Goal: Use online tool/utility: Use online tool/utility

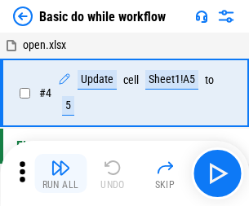
click at [60, 174] on img "button" at bounding box center [61, 168] width 20 height 20
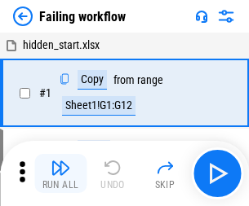
click at [60, 174] on img "button" at bounding box center [61, 168] width 20 height 20
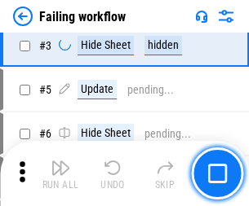
scroll to position [346, 0]
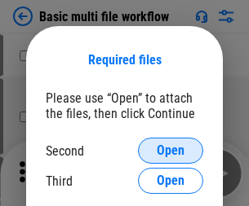
click at [170, 151] on span "Open" at bounding box center [171, 150] width 28 height 13
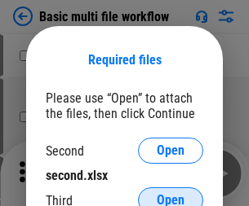
click at [170, 194] on span "Open" at bounding box center [171, 200] width 28 height 13
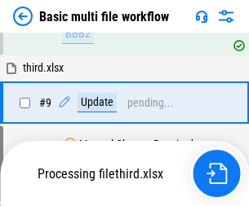
scroll to position [568, 0]
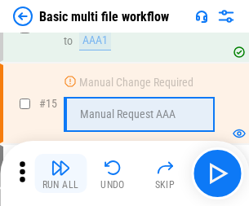
click at [60, 174] on img "button" at bounding box center [61, 168] width 20 height 20
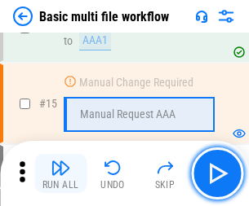
scroll to position [1086, 0]
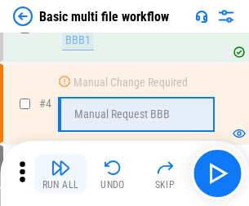
click at [60, 174] on img "button" at bounding box center [61, 168] width 20 height 20
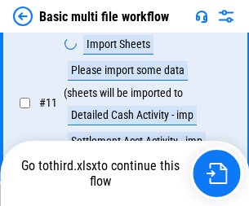
scroll to position [764, 0]
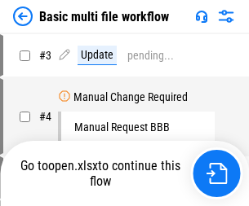
scroll to position [66, 0]
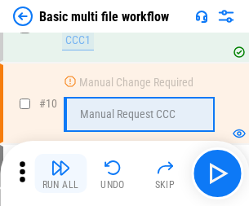
click at [60, 174] on img "button" at bounding box center [61, 168] width 20 height 20
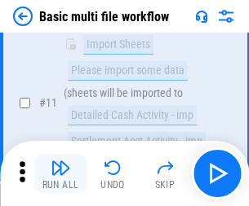
click at [60, 174] on img "button" at bounding box center [61, 168] width 20 height 20
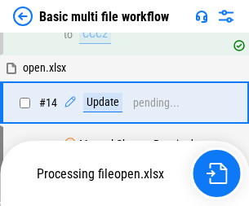
scroll to position [853, 0]
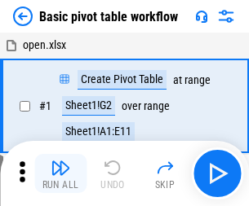
click at [60, 174] on img "button" at bounding box center [61, 168] width 20 height 20
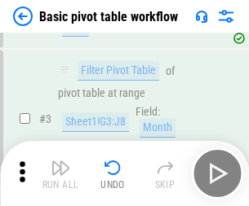
scroll to position [391, 0]
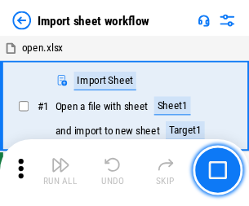
scroll to position [6, 0]
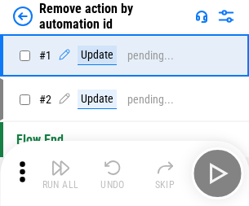
click at [60, 174] on img "button" at bounding box center [61, 168] width 20 height 20
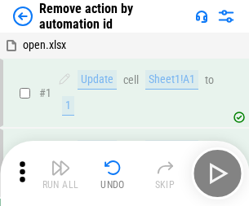
scroll to position [60, 0]
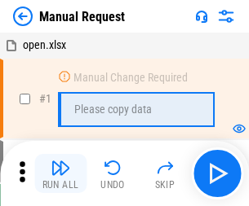
click at [60, 174] on img "button" at bounding box center [61, 168] width 20 height 20
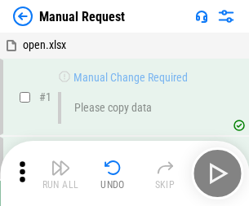
scroll to position [55, 0]
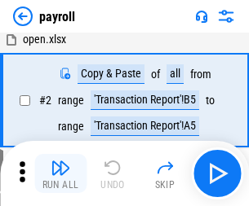
click at [60, 174] on img "button" at bounding box center [61, 168] width 20 height 20
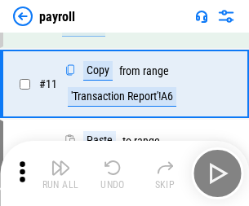
scroll to position [118, 0]
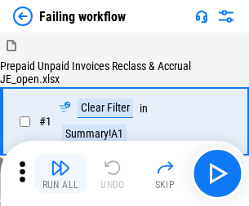
click at [60, 174] on img "button" at bounding box center [61, 168] width 20 height 20
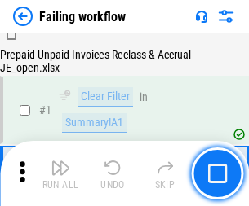
scroll to position [263, 0]
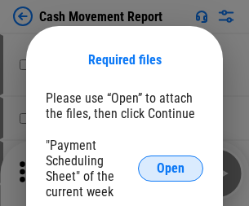
click at [170, 169] on span "Open" at bounding box center [171, 168] width 28 height 13
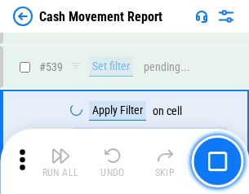
scroll to position [7240, 0]
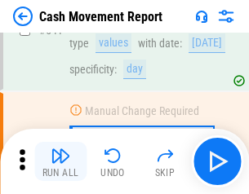
click at [60, 162] on img "button" at bounding box center [61, 156] width 20 height 20
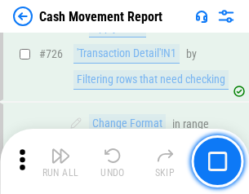
scroll to position [8511, 0]
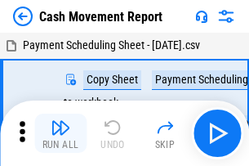
click at [60, 121] on img "button" at bounding box center [61, 127] width 20 height 20
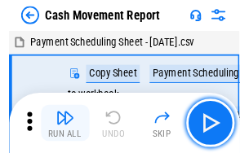
scroll to position [29, 0]
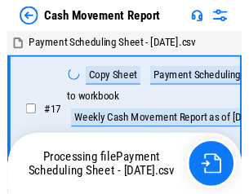
scroll to position [9, 0]
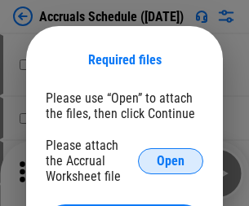
click at [170, 161] on span "Open" at bounding box center [171, 161] width 28 height 13
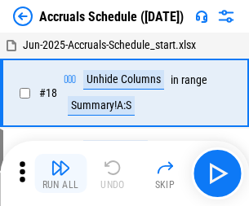
click at [60, 174] on img "button" at bounding box center [61, 168] width 20 height 20
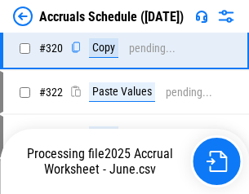
scroll to position [3034, 0]
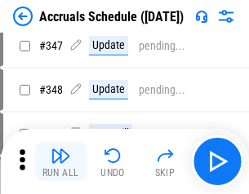
click at [60, 162] on img "button" at bounding box center [61, 156] width 20 height 20
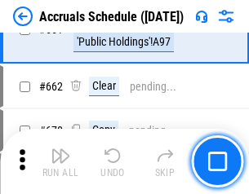
scroll to position [5724, 0]
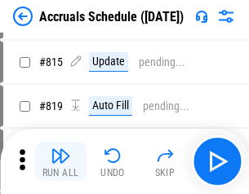
click at [60, 162] on img "button" at bounding box center [61, 156] width 20 height 20
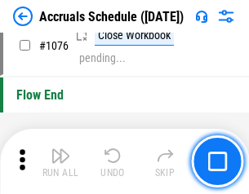
scroll to position [9770, 0]
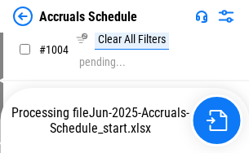
scroll to position [8310, 0]
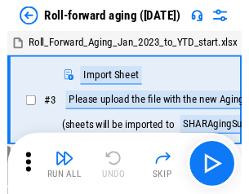
scroll to position [2, 0]
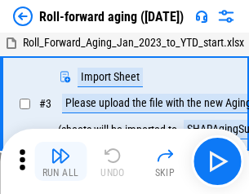
click at [60, 162] on img "button" at bounding box center [61, 156] width 20 height 20
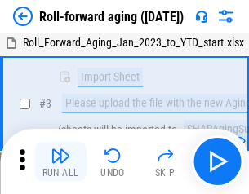
click at [60, 162] on img "button" at bounding box center [61, 156] width 20 height 20
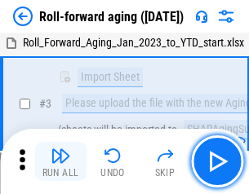
scroll to position [105, 0]
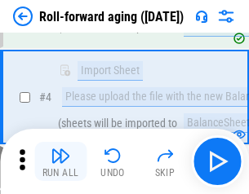
click at [60, 162] on img "button" at bounding box center [61, 156] width 20 height 20
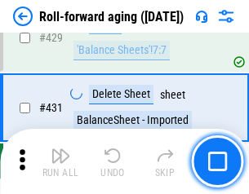
scroll to position [5657, 0]
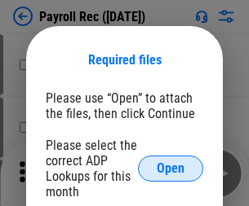
click at [170, 169] on span "Open" at bounding box center [171, 168] width 28 height 13
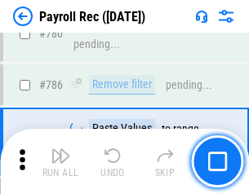
scroll to position [10198, 0]
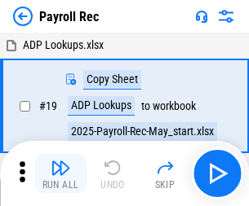
click at [60, 174] on img "button" at bounding box center [61, 168] width 20 height 20
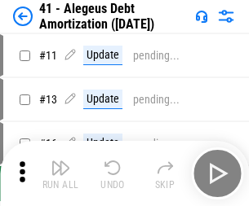
click at [60, 174] on img "button" at bounding box center [61, 168] width 20 height 20
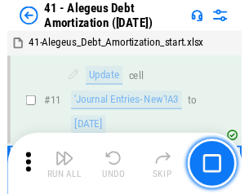
scroll to position [201, 0]
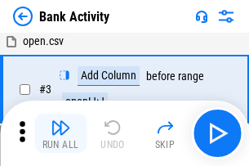
click at [60, 133] on img "button" at bounding box center [61, 127] width 20 height 20
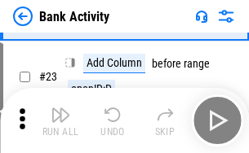
scroll to position [437, 0]
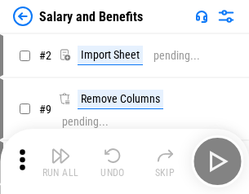
click at [60, 162] on img "button" at bounding box center [61, 156] width 20 height 20
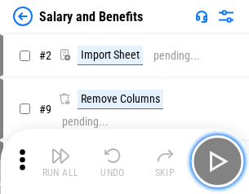
scroll to position [22, 0]
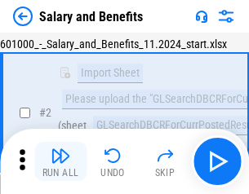
click at [60, 162] on img "button" at bounding box center [61, 156] width 20 height 20
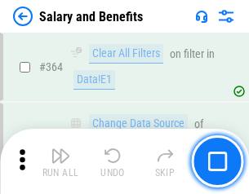
scroll to position [7682, 0]
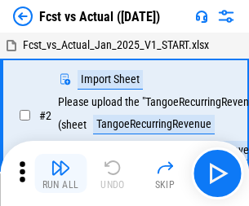
click at [60, 162] on img "button" at bounding box center [61, 168] width 20 height 20
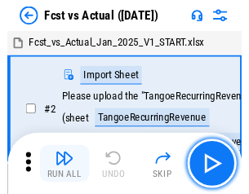
scroll to position [21, 0]
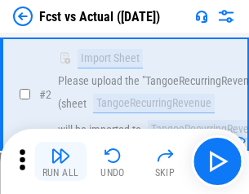
click at [60, 162] on img "button" at bounding box center [61, 156] width 20 height 20
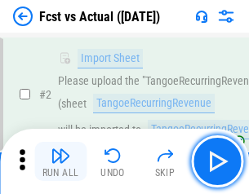
scroll to position [153, 0]
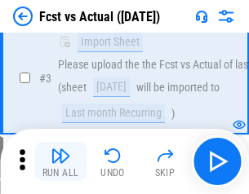
click at [60, 162] on img "button" at bounding box center [61, 156] width 20 height 20
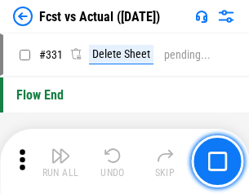
scroll to position [7809, 0]
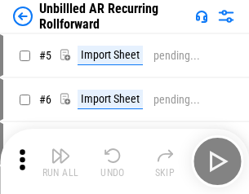
scroll to position [35, 0]
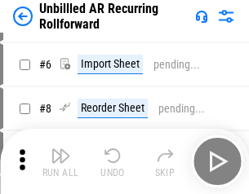
click at [60, 162] on img "button" at bounding box center [61, 156] width 20 height 20
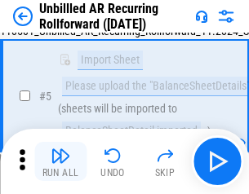
click at [60, 162] on img "button" at bounding box center [61, 156] width 20 height 20
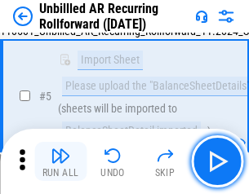
scroll to position [153, 0]
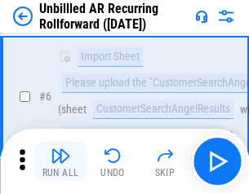
click at [60, 162] on img "button" at bounding box center [61, 156] width 20 height 20
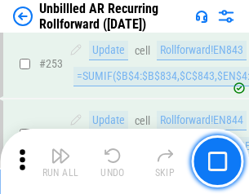
scroll to position [5541, 0]
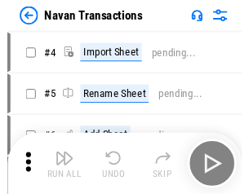
scroll to position [26, 0]
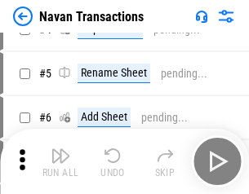
click at [60, 162] on img "button" at bounding box center [61, 156] width 20 height 20
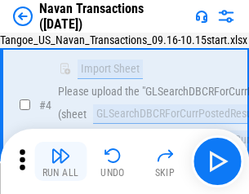
click at [60, 162] on img "button" at bounding box center [61, 156] width 20 height 20
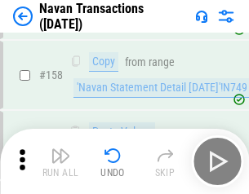
scroll to position [5289, 0]
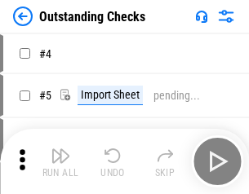
click at [60, 162] on img "button" at bounding box center [61, 156] width 20 height 20
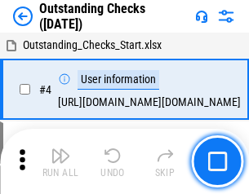
scroll to position [69, 0]
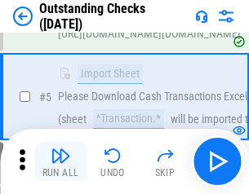
click at [60, 162] on img "button" at bounding box center [61, 156] width 20 height 20
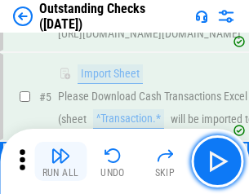
scroll to position [170, 0]
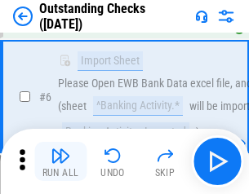
click at [60, 162] on img "button" at bounding box center [61, 156] width 20 height 20
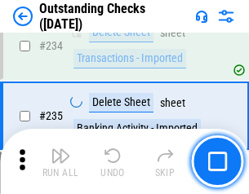
scroll to position [4954, 0]
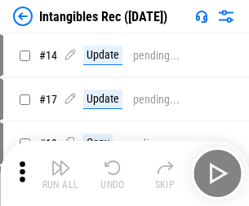
click at [60, 174] on img "button" at bounding box center [61, 168] width 20 height 20
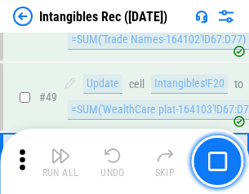
scroll to position [635, 0]
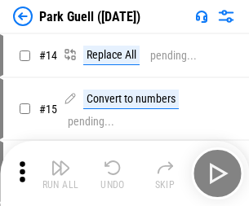
click at [60, 162] on img "button" at bounding box center [61, 168] width 20 height 20
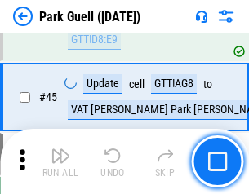
scroll to position [2040, 0]
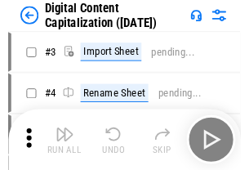
scroll to position [47, 0]
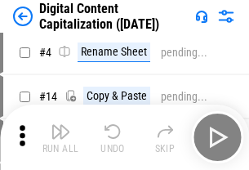
click at [60, 137] on img "button" at bounding box center [61, 132] width 20 height 20
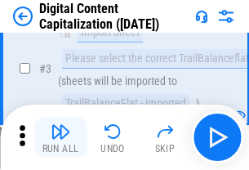
click at [60, 137] on img "button" at bounding box center [61, 132] width 20 height 20
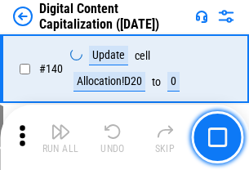
scroll to position [1730, 0]
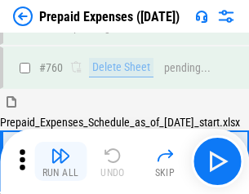
click at [60, 162] on img "button" at bounding box center [61, 156] width 20 height 20
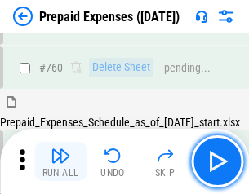
scroll to position [4521, 0]
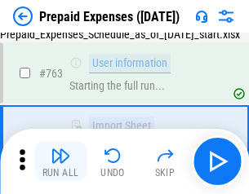
click at [60, 162] on img "button" at bounding box center [61, 156] width 20 height 20
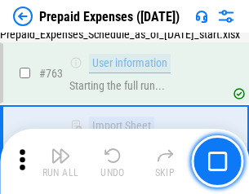
scroll to position [4618, 0]
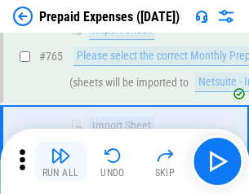
click at [60, 162] on img "button" at bounding box center [61, 156] width 20 height 20
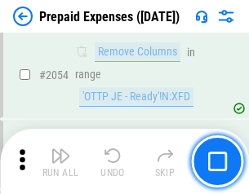
scroll to position [17052, 0]
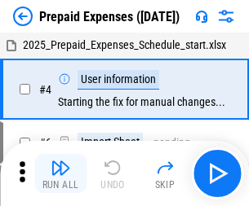
click at [60, 174] on img "button" at bounding box center [61, 168] width 20 height 20
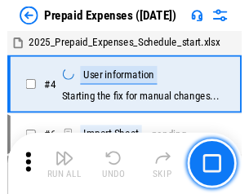
scroll to position [72, 0]
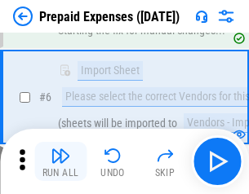
click at [60, 162] on img "button" at bounding box center [61, 156] width 20 height 20
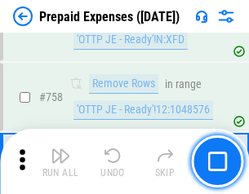
scroll to position [5813, 0]
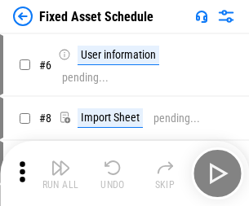
click at [60, 174] on img "button" at bounding box center [61, 168] width 20 height 20
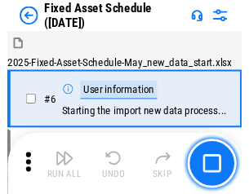
scroll to position [88, 0]
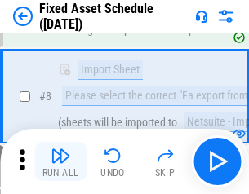
click at [60, 162] on img "button" at bounding box center [61, 156] width 20 height 20
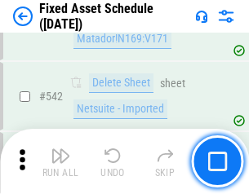
scroll to position [5816, 0]
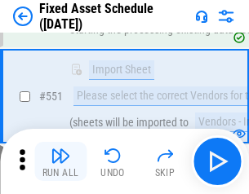
click at [60, 162] on img "button" at bounding box center [61, 156] width 20 height 20
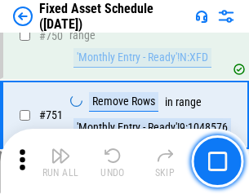
scroll to position [7953, 0]
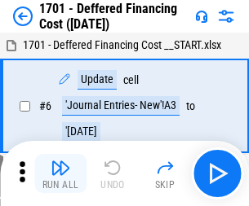
click at [60, 174] on img "button" at bounding box center [61, 168] width 20 height 20
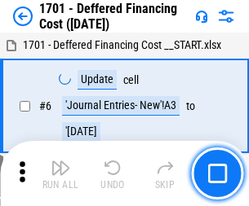
scroll to position [196, 0]
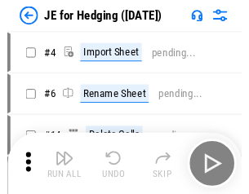
scroll to position [2, 0]
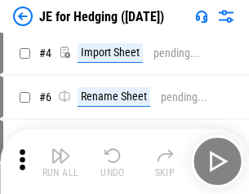
click at [60, 162] on img "button" at bounding box center [61, 156] width 20 height 20
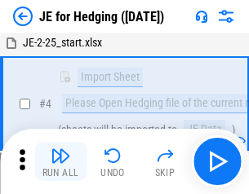
click at [60, 162] on img "button" at bounding box center [61, 156] width 20 height 20
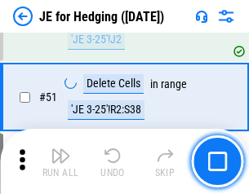
scroll to position [1056, 0]
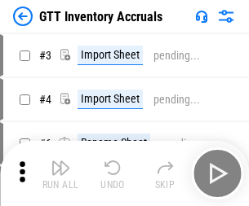
click at [60, 162] on img "button" at bounding box center [61, 168] width 20 height 20
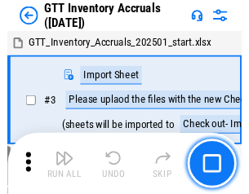
scroll to position [2, 0]
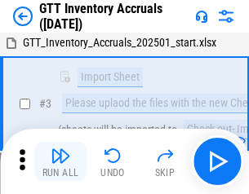
click at [60, 162] on img "button" at bounding box center [61, 156] width 20 height 20
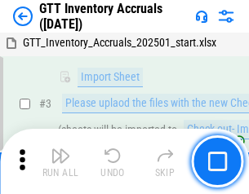
scroll to position [105, 0]
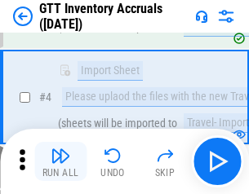
click at [60, 162] on img "button" at bounding box center [61, 156] width 20 height 20
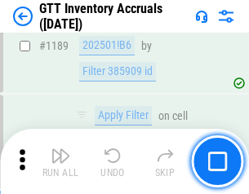
scroll to position [13321, 0]
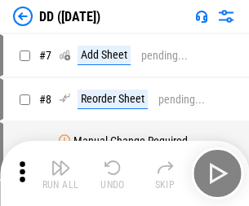
click at [60, 174] on img "button" at bounding box center [61, 168] width 20 height 20
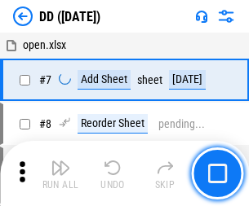
scroll to position [157, 0]
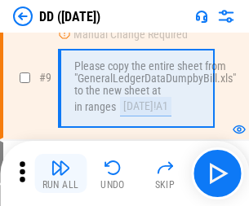
click at [60, 174] on img "button" at bounding box center [61, 168] width 20 height 20
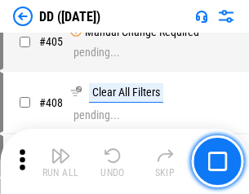
scroll to position [7299, 0]
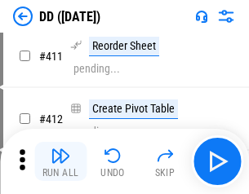
click at [60, 162] on img "button" at bounding box center [61, 156] width 20 height 20
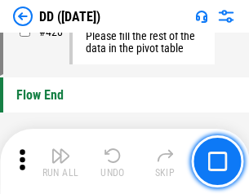
scroll to position [7808, 0]
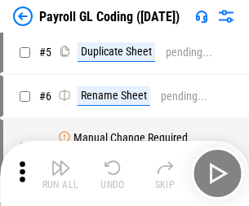
click at [60, 174] on img "button" at bounding box center [61, 168] width 20 height 20
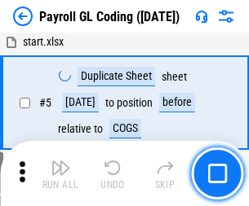
scroll to position [196, 0]
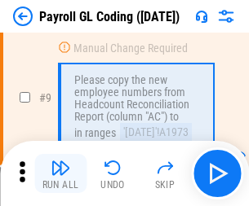
click at [60, 174] on img "button" at bounding box center [61, 168] width 20 height 20
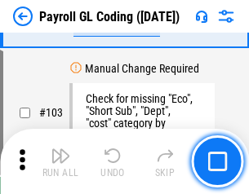
scroll to position [3827, 0]
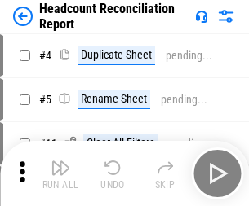
click at [60, 174] on img "button" at bounding box center [61, 168] width 20 height 20
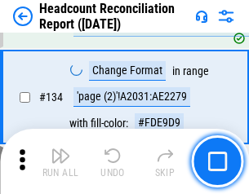
scroll to position [1961, 0]
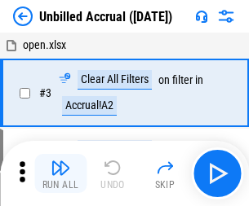
click at [60, 174] on img "button" at bounding box center [61, 168] width 20 height 20
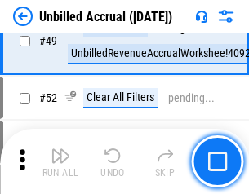
scroll to position [1480, 0]
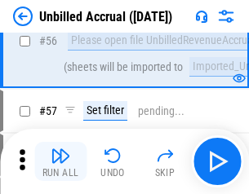
click at [60, 162] on img "button" at bounding box center [61, 156] width 20 height 20
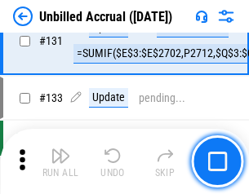
scroll to position [4859, 0]
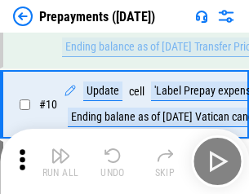
scroll to position [102, 0]
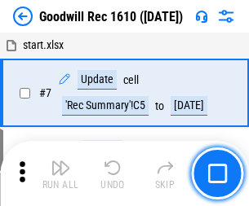
scroll to position [279, 0]
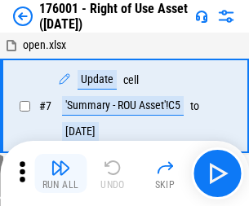
click at [60, 174] on img "button" at bounding box center [61, 168] width 20 height 20
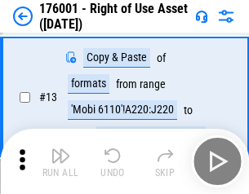
scroll to position [105, 0]
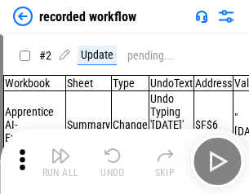
click at [60, 162] on img "button" at bounding box center [61, 156] width 20 height 20
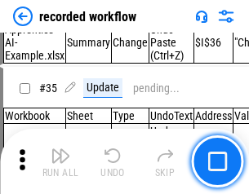
scroll to position [5099, 0]
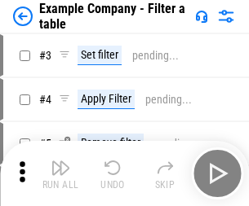
click at [60, 174] on img "button" at bounding box center [61, 168] width 20 height 20
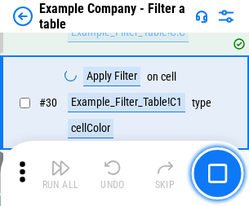
scroll to position [1493, 0]
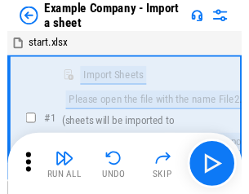
scroll to position [25, 0]
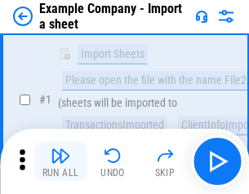
click at [60, 162] on img "button" at bounding box center [61, 156] width 20 height 20
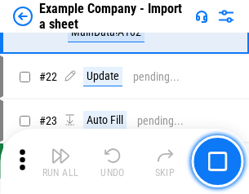
scroll to position [361, 0]
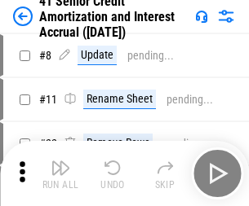
click at [60, 162] on img "button" at bounding box center [61, 168] width 20 height 20
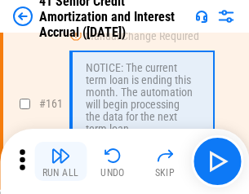
click at [60, 162] on img "button" at bounding box center [61, 156] width 20 height 20
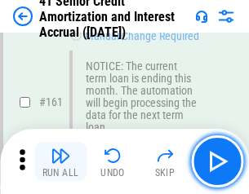
scroll to position [1745, 0]
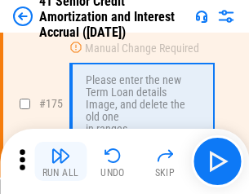
click at [60, 162] on img "button" at bounding box center [61, 156] width 20 height 20
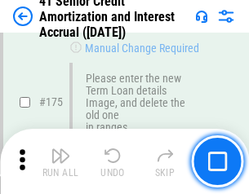
scroll to position [1910, 0]
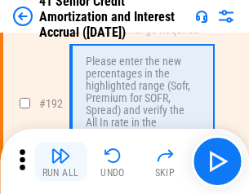
click at [60, 162] on img "button" at bounding box center [61, 156] width 20 height 20
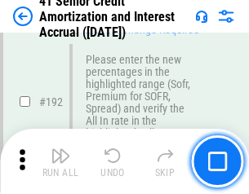
scroll to position [2082, 0]
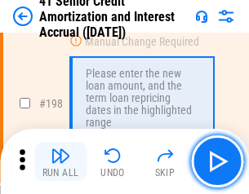
click at [60, 162] on img "button" at bounding box center [61, 156] width 20 height 20
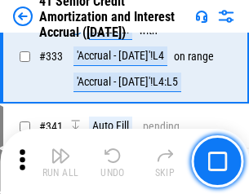
scroll to position [4167, 0]
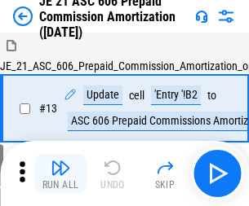
click at [60, 162] on img "button" at bounding box center [61, 168] width 20 height 20
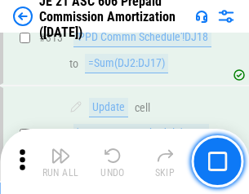
scroll to position [3046, 0]
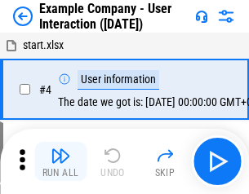
click at [60, 162] on img "button" at bounding box center [61, 156] width 20 height 20
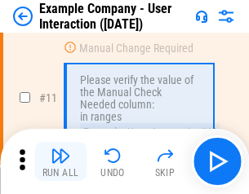
click at [60, 162] on img "button" at bounding box center [61, 156] width 20 height 20
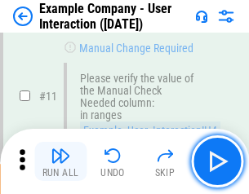
scroll to position [353, 0]
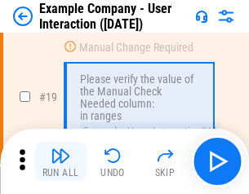
click at [60, 162] on img "button" at bounding box center [61, 156] width 20 height 20
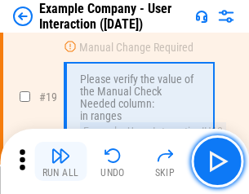
click at [60, 162] on img "button" at bounding box center [61, 156] width 20 height 20
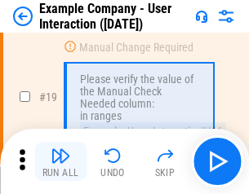
click at [60, 162] on img "button" at bounding box center [61, 156] width 20 height 20
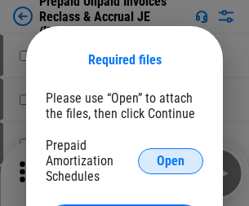
click at [170, 161] on span "Open" at bounding box center [171, 161] width 28 height 13
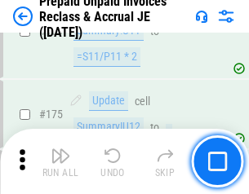
scroll to position [2202, 0]
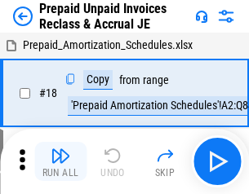
click at [60, 162] on img "button" at bounding box center [61, 156] width 20 height 20
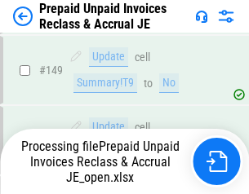
scroll to position [1419, 0]
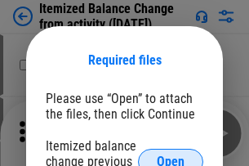
click at [170, 155] on span "Open" at bounding box center [171, 161] width 28 height 13
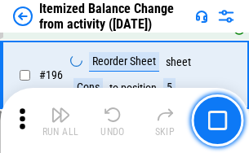
scroll to position [3140, 0]
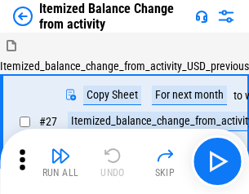
scroll to position [25, 0]
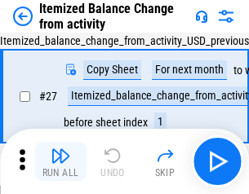
click at [60, 162] on img "button" at bounding box center [61, 156] width 20 height 20
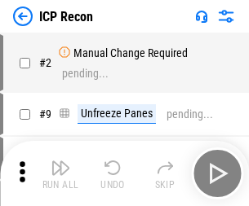
scroll to position [7, 0]
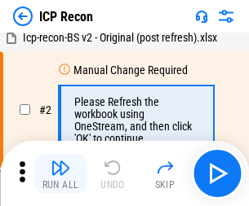
click at [60, 174] on img "button" at bounding box center [61, 168] width 20 height 20
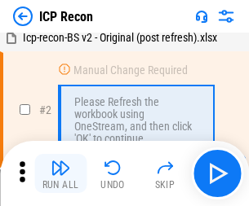
click at [60, 174] on img "button" at bounding box center [61, 168] width 20 height 20
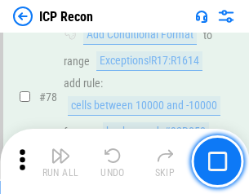
scroll to position [1599, 0]
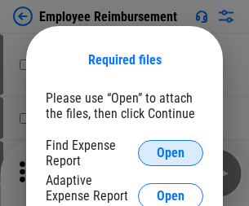
click at [170, 153] on span "Open" at bounding box center [171, 153] width 28 height 13
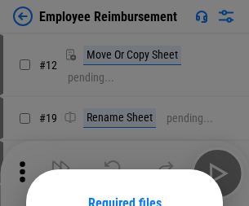
scroll to position [144, 0]
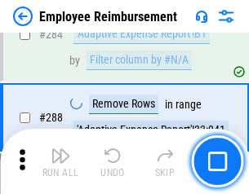
scroll to position [4434, 0]
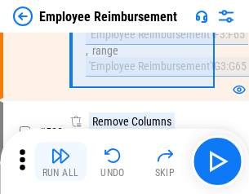
click at [60, 162] on img "button" at bounding box center [61, 156] width 20 height 20
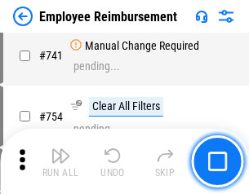
scroll to position [11445, 0]
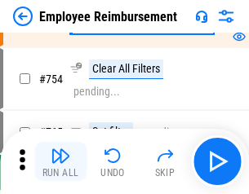
click at [60, 162] on img "button" at bounding box center [61, 156] width 20 height 20
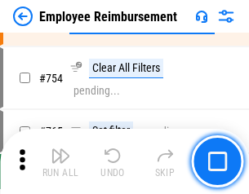
click at [60, 162] on img "button" at bounding box center [61, 156] width 20 height 20
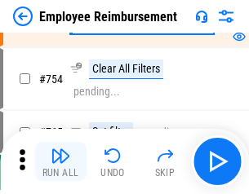
click at [60, 162] on img "button" at bounding box center [61, 156] width 20 height 20
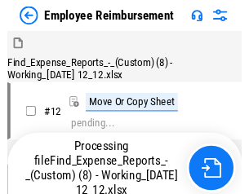
scroll to position [55, 0]
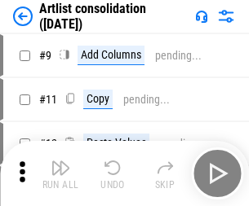
click at [60, 174] on img "button" at bounding box center [61, 168] width 20 height 20
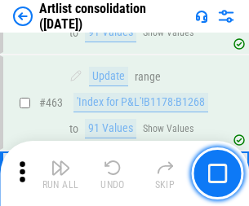
scroll to position [7143, 0]
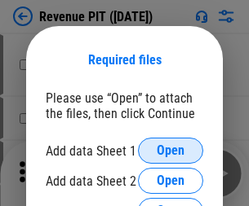
click at [170, 151] on span "Open" at bounding box center [171, 150] width 28 height 13
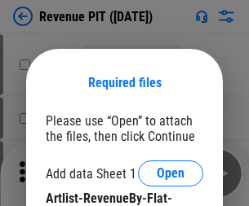
scroll to position [23, 0]
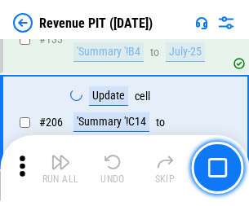
scroll to position [1657, 0]
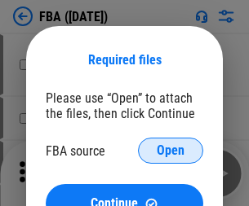
click at [170, 151] on span "Open" at bounding box center [171, 150] width 28 height 13
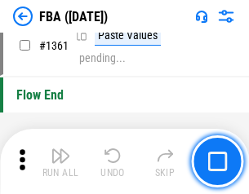
scroll to position [17519, 0]
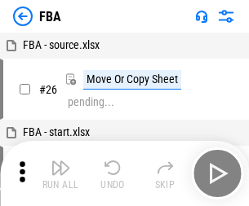
scroll to position [16, 0]
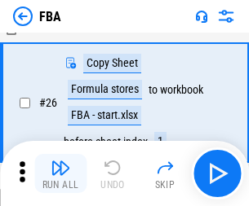
click at [60, 174] on img "button" at bounding box center [61, 168] width 20 height 20
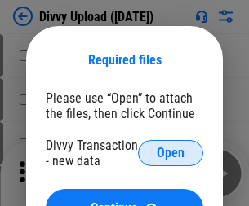
click at [170, 153] on span "Open" at bounding box center [171, 153] width 28 height 13
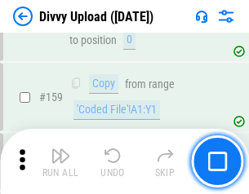
scroll to position [1689, 0]
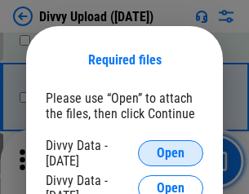
click at [170, 153] on span "Open" at bounding box center [171, 153] width 28 height 13
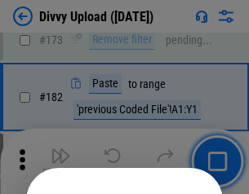
scroll to position [1831, 0]
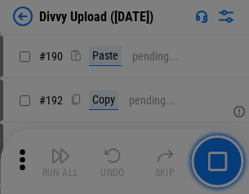
scroll to position [2059, 0]
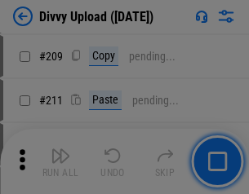
scroll to position [2771, 0]
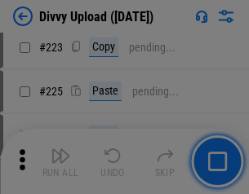
scroll to position [3255, 0]
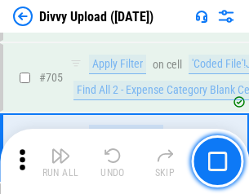
scroll to position [11159, 0]
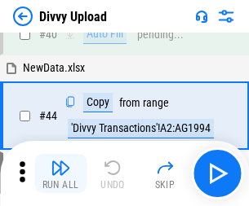
click at [60, 174] on img "button" at bounding box center [61, 168] width 20 height 20
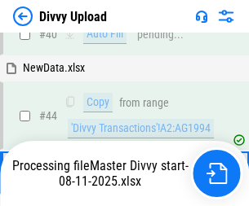
scroll to position [179, 0]
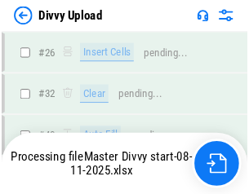
scroll to position [1689, 0]
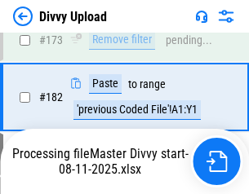
scroll to position [1826, 0]
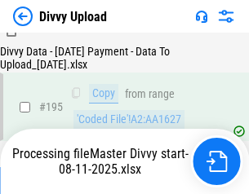
scroll to position [2280, 0]
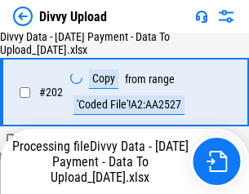
scroll to position [2640, 0]
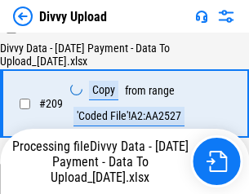
scroll to position [3012, 0]
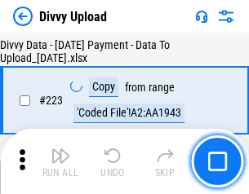
scroll to position [3719, 0]
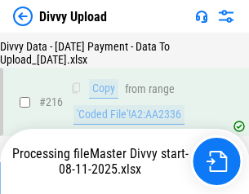
scroll to position [3359, 0]
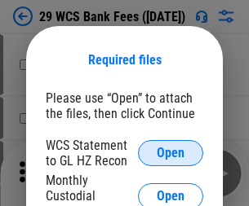
click at [170, 153] on span "Open" at bounding box center [171, 153] width 28 height 13
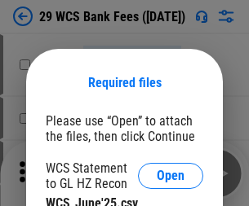
scroll to position [23, 0]
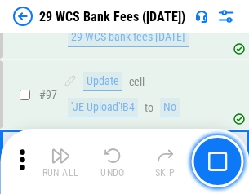
scroll to position [1590, 0]
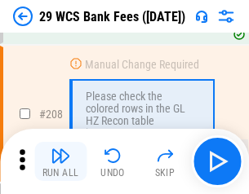
click at [60, 162] on img "button" at bounding box center [61, 156] width 20 height 20
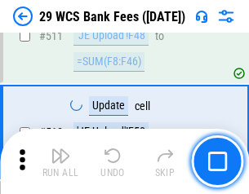
scroll to position [8207, 0]
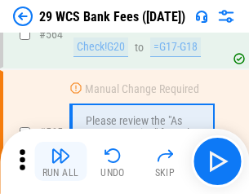
click at [60, 162] on img "button" at bounding box center [61, 156] width 20 height 20
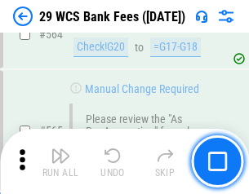
scroll to position [8822, 0]
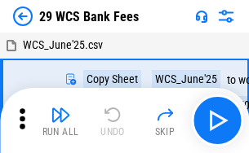
scroll to position [29, 0]
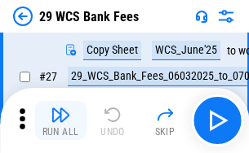
click at [60, 121] on img "button" at bounding box center [61, 115] width 20 height 20
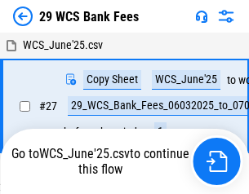
scroll to position [9, 0]
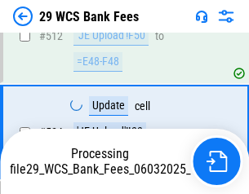
scroll to position [8709, 0]
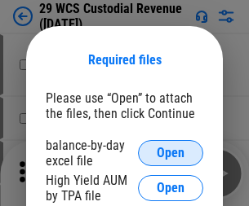
click at [170, 153] on span "Open" at bounding box center [171, 153] width 28 height 13
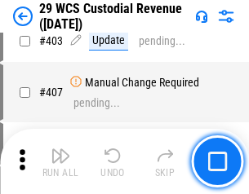
scroll to position [7556, 0]
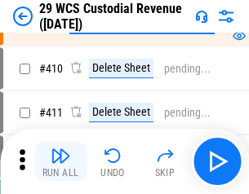
click at [60, 162] on img "button" at bounding box center [61, 156] width 20 height 20
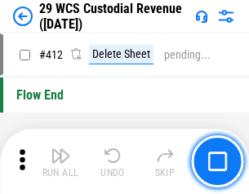
scroll to position [7791, 0]
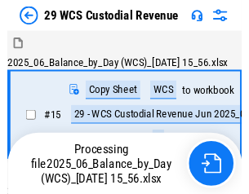
scroll to position [39, 0]
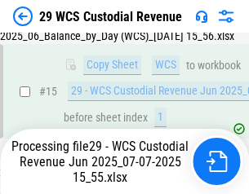
scroll to position [370, 0]
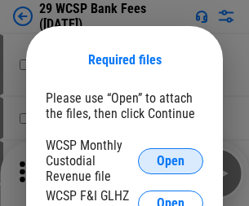
click at [170, 161] on span "Open" at bounding box center [171, 161] width 28 height 13
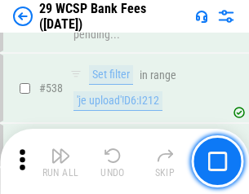
scroll to position [6268, 0]
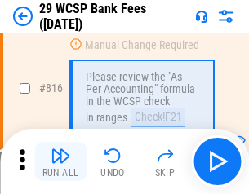
click at [60, 162] on img "button" at bounding box center [61, 156] width 20 height 20
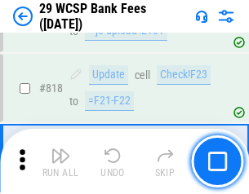
scroll to position [9896, 0]
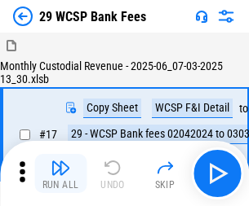
click at [60, 162] on img "button" at bounding box center [61, 168] width 20 height 20
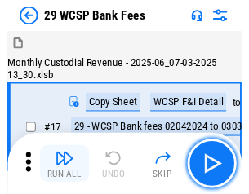
scroll to position [39, 0]
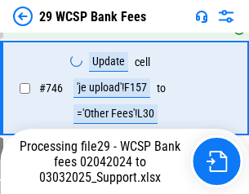
scroll to position [7925, 0]
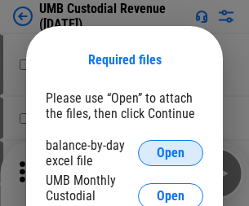
click at [170, 153] on span "Open" at bounding box center [171, 153] width 28 height 13
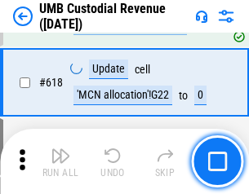
scroll to position [8404, 0]
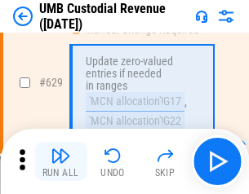
click at [60, 162] on img "button" at bounding box center [61, 156] width 20 height 20
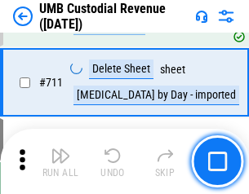
scroll to position [9930, 0]
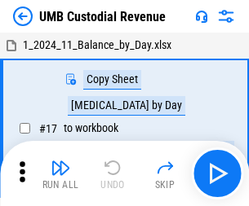
scroll to position [12, 0]
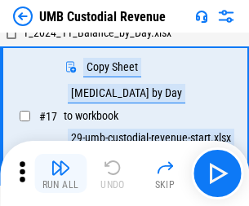
click at [60, 174] on img "button" at bounding box center [61, 168] width 20 height 20
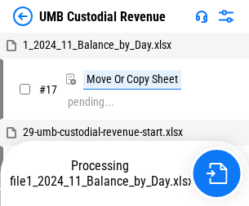
scroll to position [12, 0]
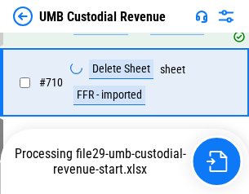
scroll to position [9823, 0]
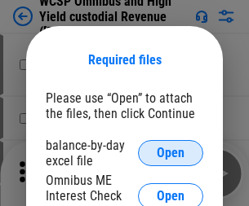
click at [170, 153] on span "Open" at bounding box center [171, 153] width 28 height 13
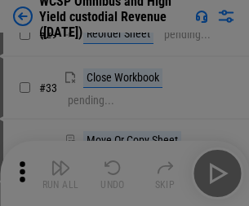
scroll to position [373, 0]
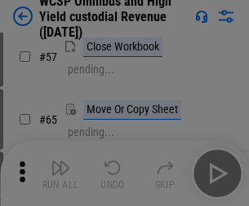
scroll to position [711, 0]
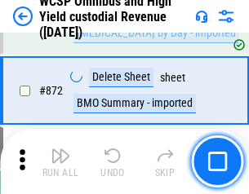
scroll to position [13806, 0]
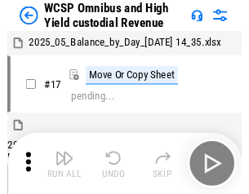
scroll to position [9, 0]
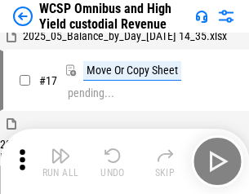
click at [60, 162] on img "button" at bounding box center [61, 156] width 20 height 20
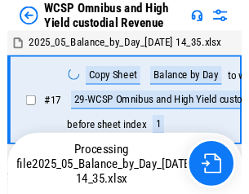
scroll to position [9, 0]
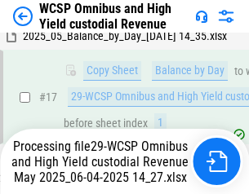
scroll to position [339, 0]
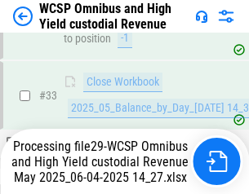
scroll to position [808, 0]
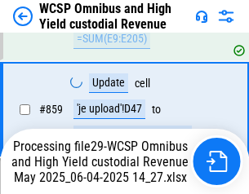
scroll to position [13629, 0]
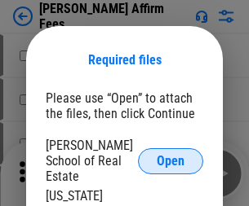
click at [170, 155] on span "Open" at bounding box center [171, 161] width 28 height 13
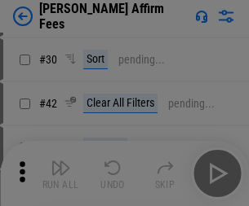
scroll to position [332, 0]
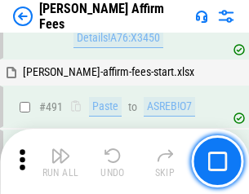
scroll to position [4436, 0]
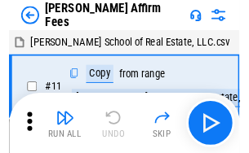
scroll to position [16, 0]
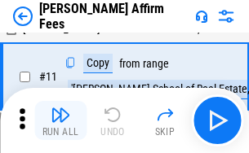
click at [60, 121] on img "button" at bounding box center [61, 115] width 20 height 20
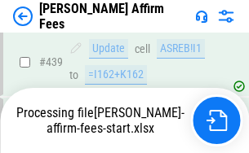
scroll to position [4278, 0]
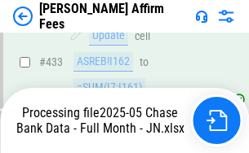
scroll to position [4303, 0]
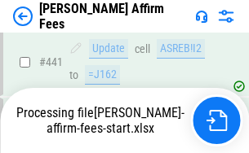
scroll to position [4278, 0]
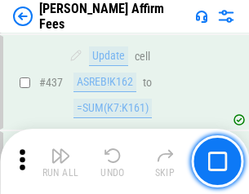
scroll to position [4258, 0]
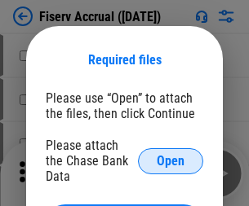
click at [170, 155] on span "Open" at bounding box center [171, 161] width 28 height 13
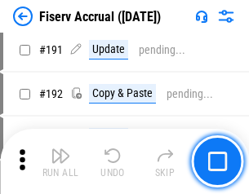
scroll to position [3616, 0]
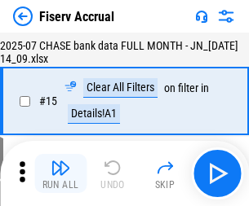
click at [60, 174] on img "button" at bounding box center [61, 168] width 20 height 20
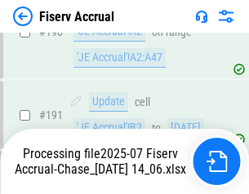
scroll to position [4289, 0]
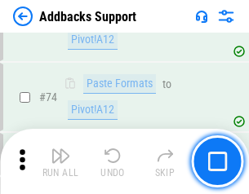
scroll to position [1188, 0]
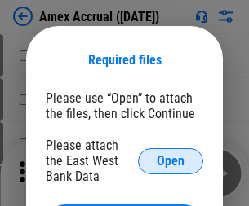
click at [170, 161] on span "Open" at bounding box center [171, 161] width 28 height 13
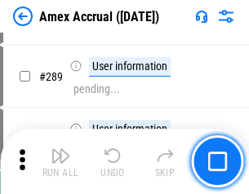
scroll to position [4467, 0]
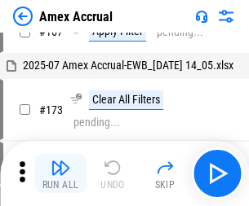
click at [60, 174] on img "button" at bounding box center [61, 168] width 20 height 20
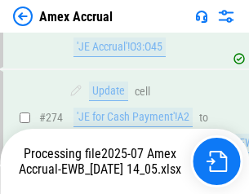
scroll to position [4755, 0]
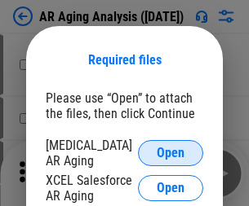
click at [170, 151] on span "Open" at bounding box center [171, 153] width 28 height 13
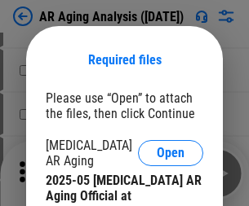
scroll to position [491, 0]
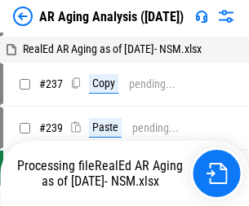
scroll to position [16, 0]
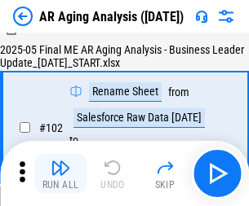
click at [60, 174] on img "button" at bounding box center [61, 168] width 20 height 20
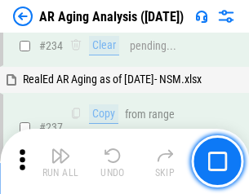
scroll to position [2529, 0]
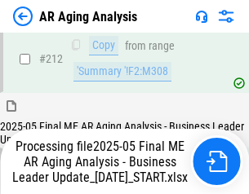
scroll to position [2510, 0]
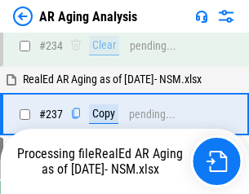
scroll to position [2578, 0]
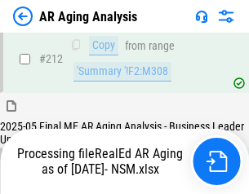
scroll to position [2440, 0]
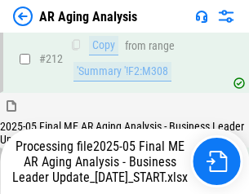
scroll to position [2453, 0]
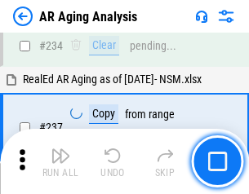
scroll to position [2510, 0]
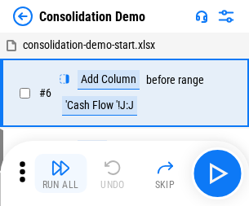
click at [60, 174] on img "button" at bounding box center [61, 168] width 20 height 20
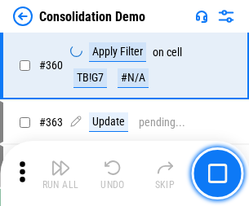
scroll to position [5468, 0]
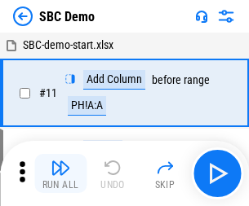
click at [60, 174] on img "button" at bounding box center [61, 168] width 20 height 20
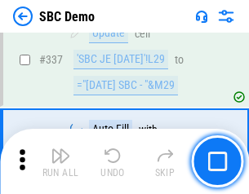
scroll to position [4291, 0]
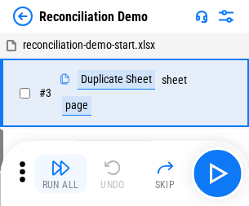
click at [60, 174] on img "button" at bounding box center [61, 168] width 20 height 20
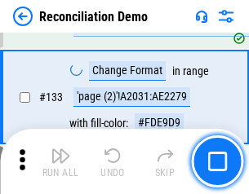
scroll to position [1937, 0]
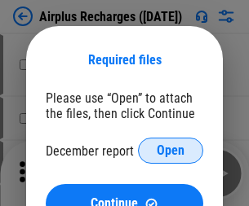
click at [170, 151] on span "Open" at bounding box center [171, 150] width 28 height 13
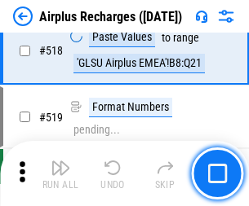
scroll to position [7020, 0]
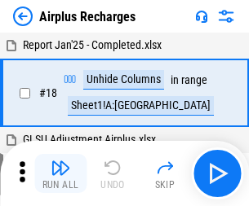
click at [60, 174] on img "button" at bounding box center [61, 168] width 20 height 20
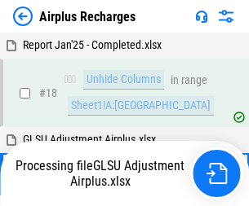
scroll to position [72, 0]
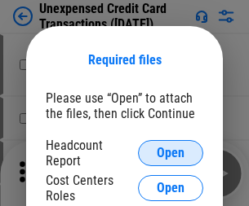
click at [170, 153] on span "Open" at bounding box center [171, 153] width 28 height 13
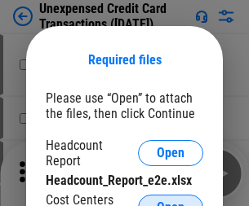
click at [170, 201] on span "Open" at bounding box center [171, 207] width 28 height 13
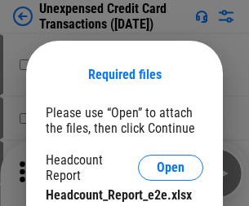
scroll to position [15, 0]
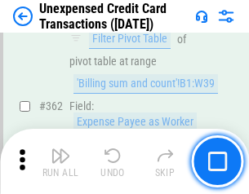
scroll to position [4195, 0]
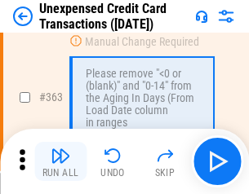
click at [60, 162] on img "button" at bounding box center [61, 156] width 20 height 20
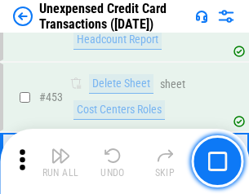
scroll to position [5564, 0]
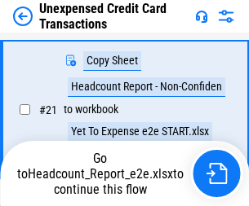
scroll to position [265, 0]
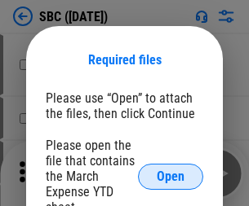
click at [170, 176] on span "Open" at bounding box center [171, 176] width 28 height 13
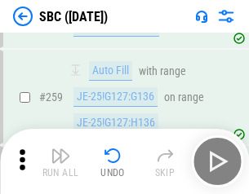
scroll to position [3188, 0]
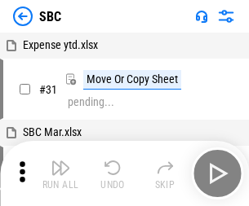
scroll to position [16, 0]
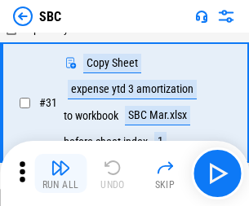
click at [60, 174] on img "button" at bounding box center [61, 168] width 20 height 20
